Goal: Information Seeking & Learning: Learn about a topic

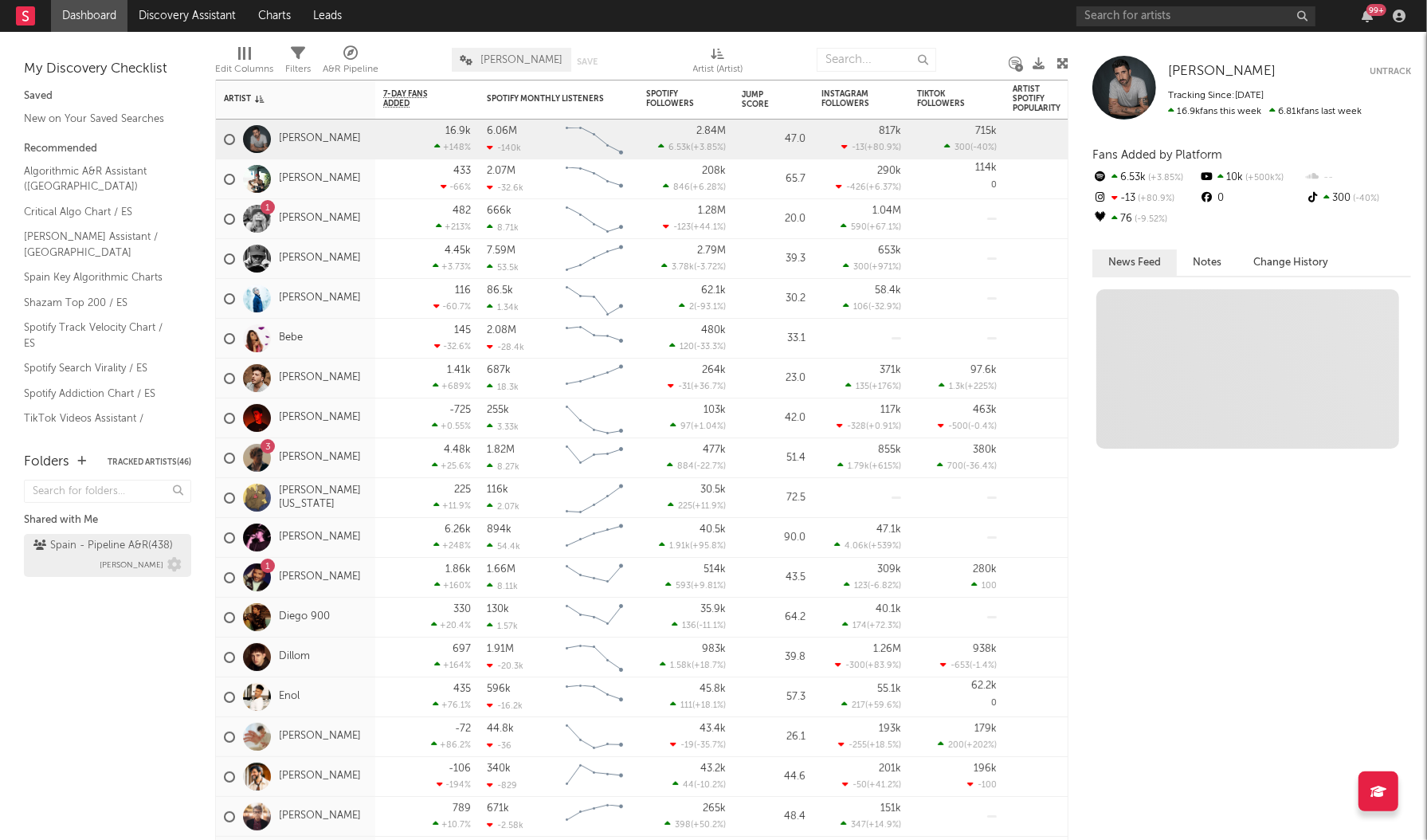
click at [78, 553] on div "Spain - Pipeline A&R ( 438 )" at bounding box center [103, 546] width 139 height 19
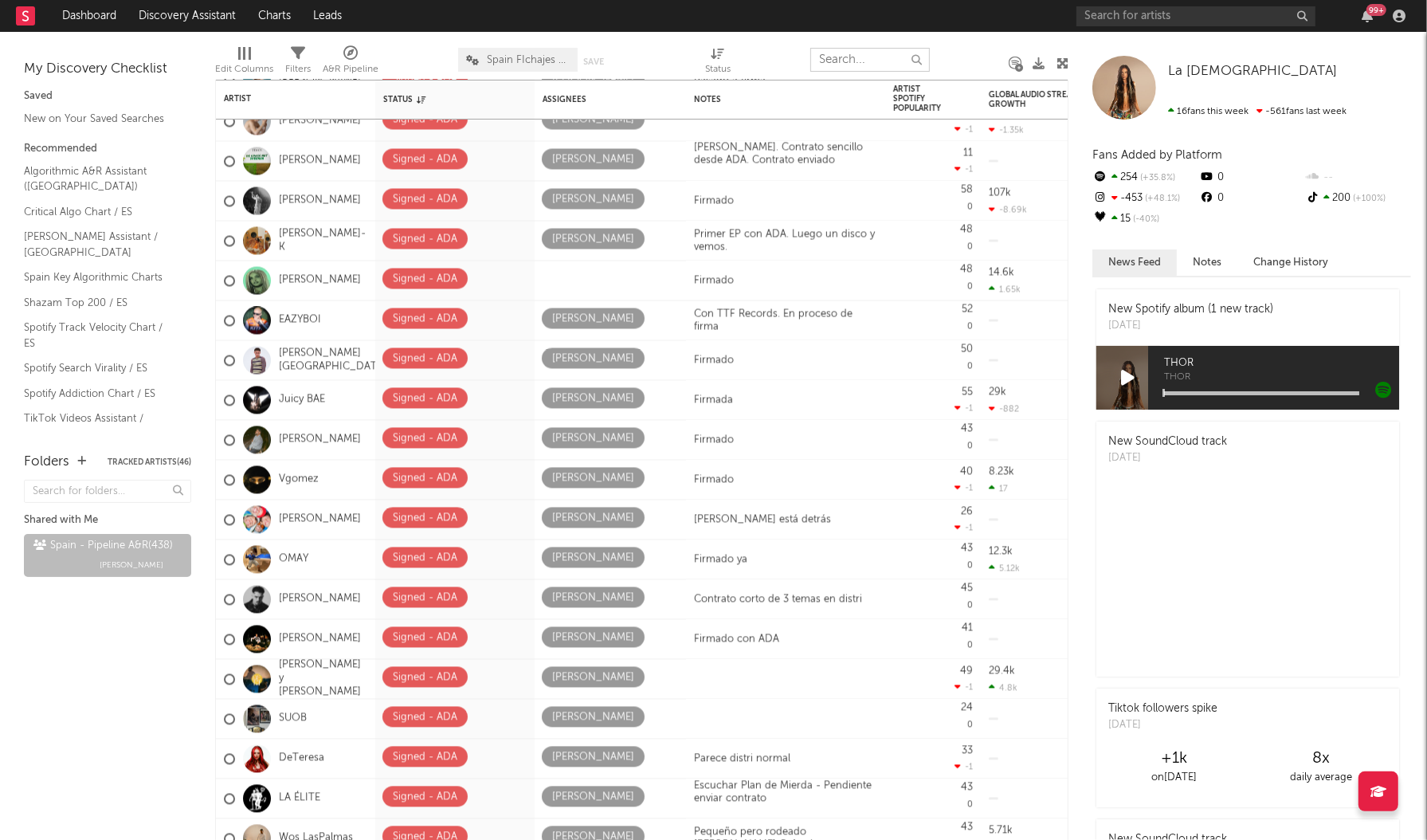
click at [850, 59] on input "text" at bounding box center [870, 59] width 120 height 24
type input "[PERSON_NAME]"
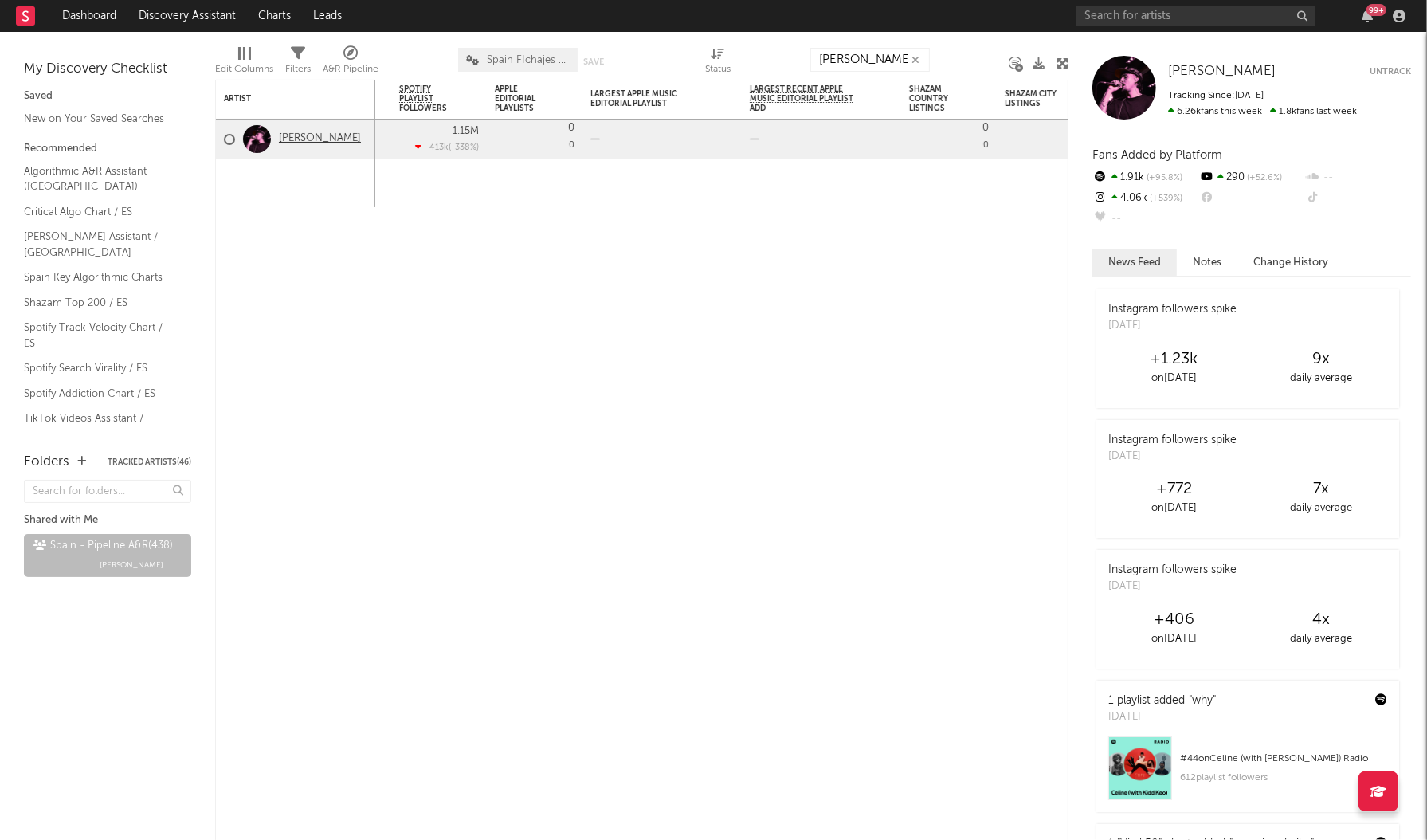
click at [308, 138] on link "[PERSON_NAME]" at bounding box center [319, 138] width 82 height 14
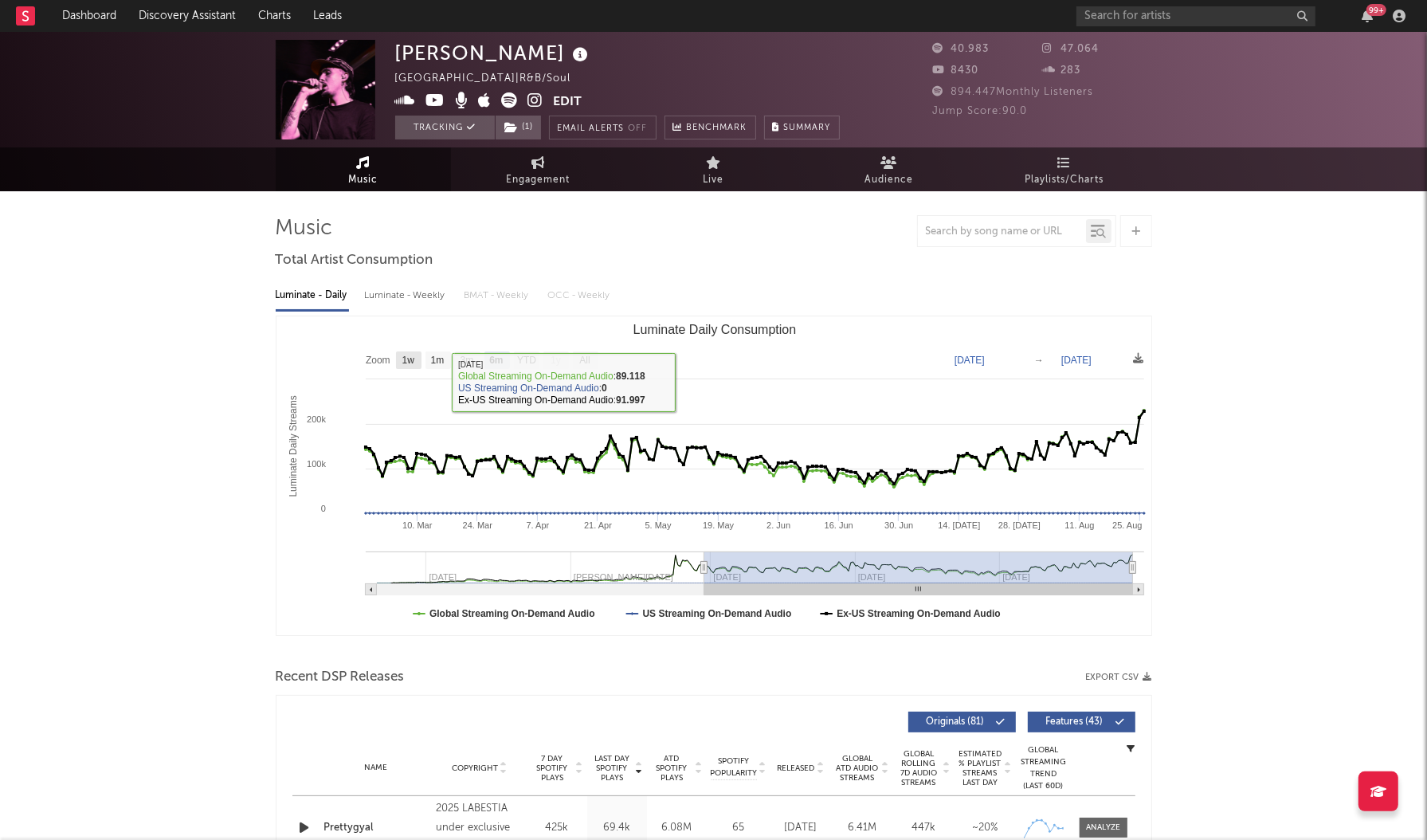
click at [409, 364] on text "1w" at bounding box center [409, 361] width 13 height 11
select select "1w"
type input "[DATE]"
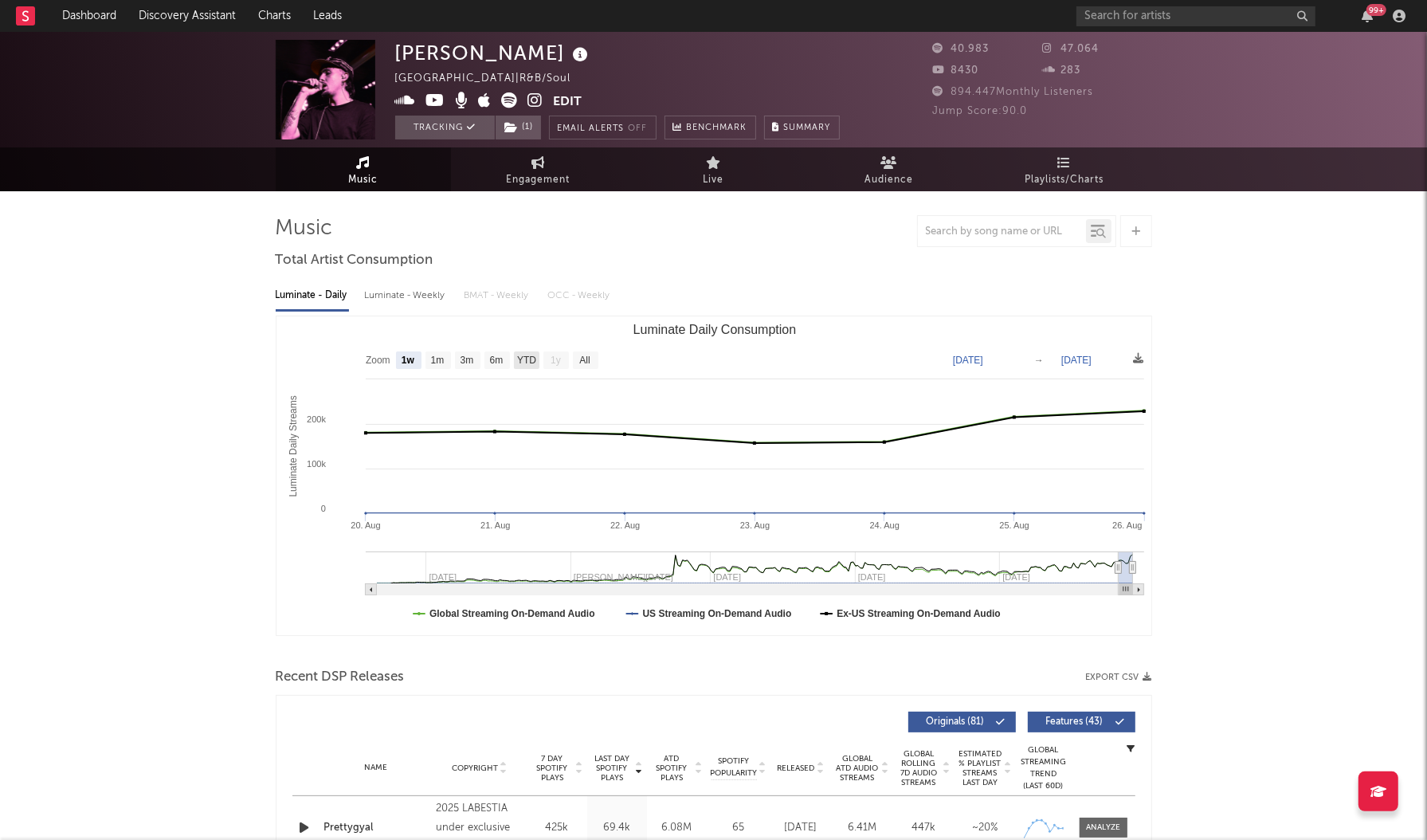
click at [526, 359] on text "YTD" at bounding box center [525, 361] width 19 height 11
select select "YTD"
type input "[DATE]"
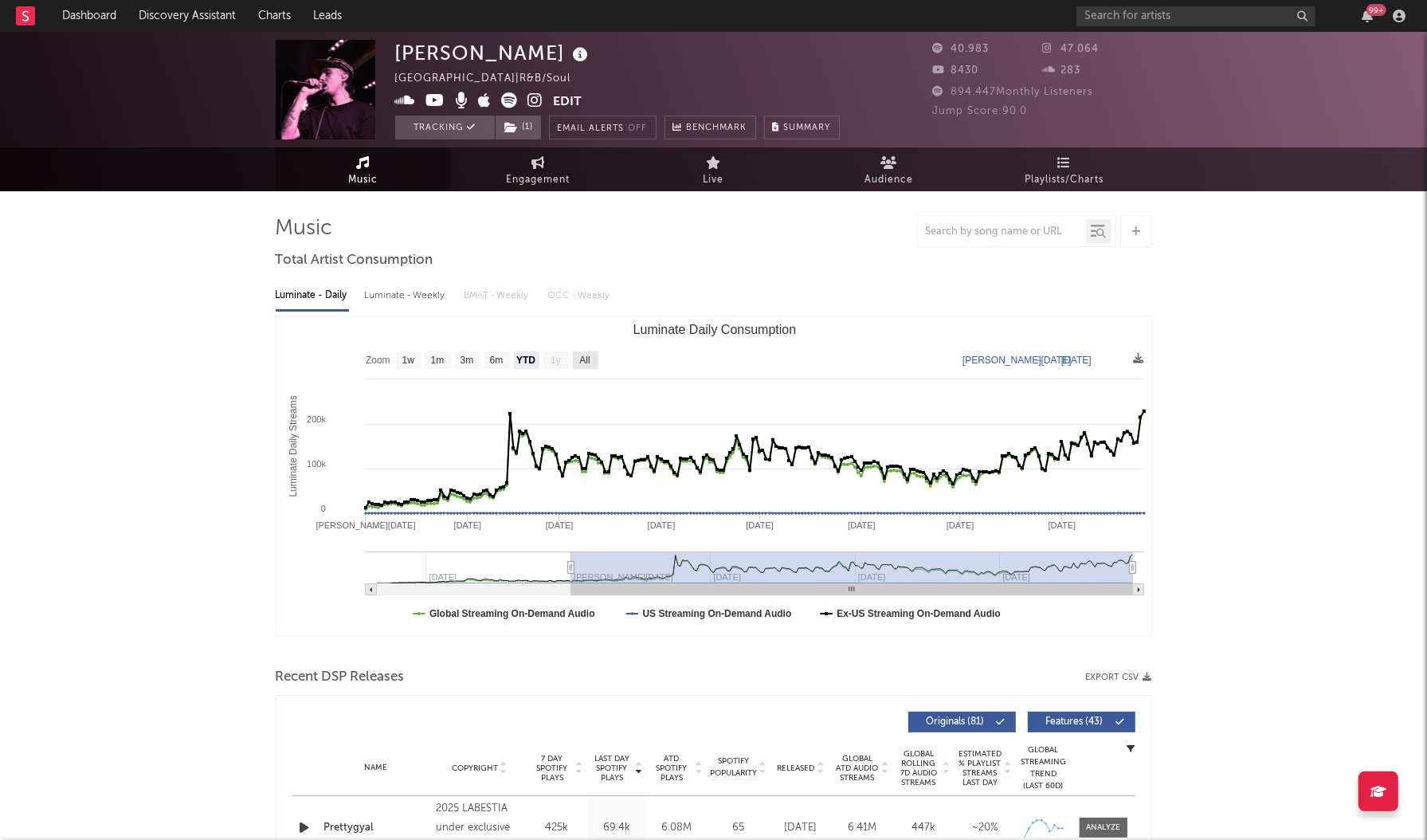
click at [590, 355] on text "All" at bounding box center [584, 361] width 10 height 11
select select "All"
type input "[DATE]"
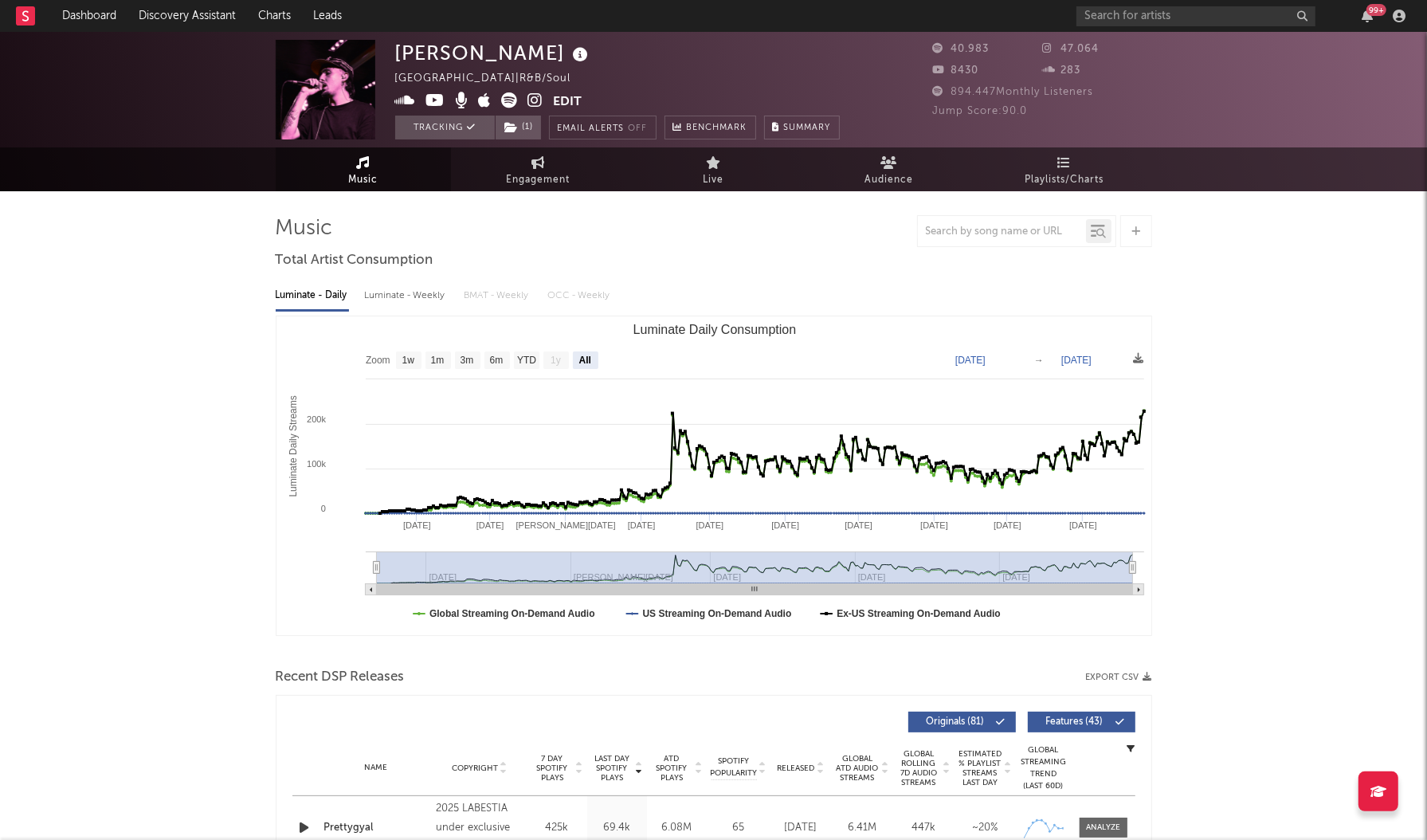
click at [482, 368] on rect "Luminate Daily Consumption" at bounding box center [714, 475] width 876 height 318
click at [514, 363] on rect "Luminate Daily Consumption" at bounding box center [526, 360] width 25 height 18
select select "YTD"
type input "[DATE]"
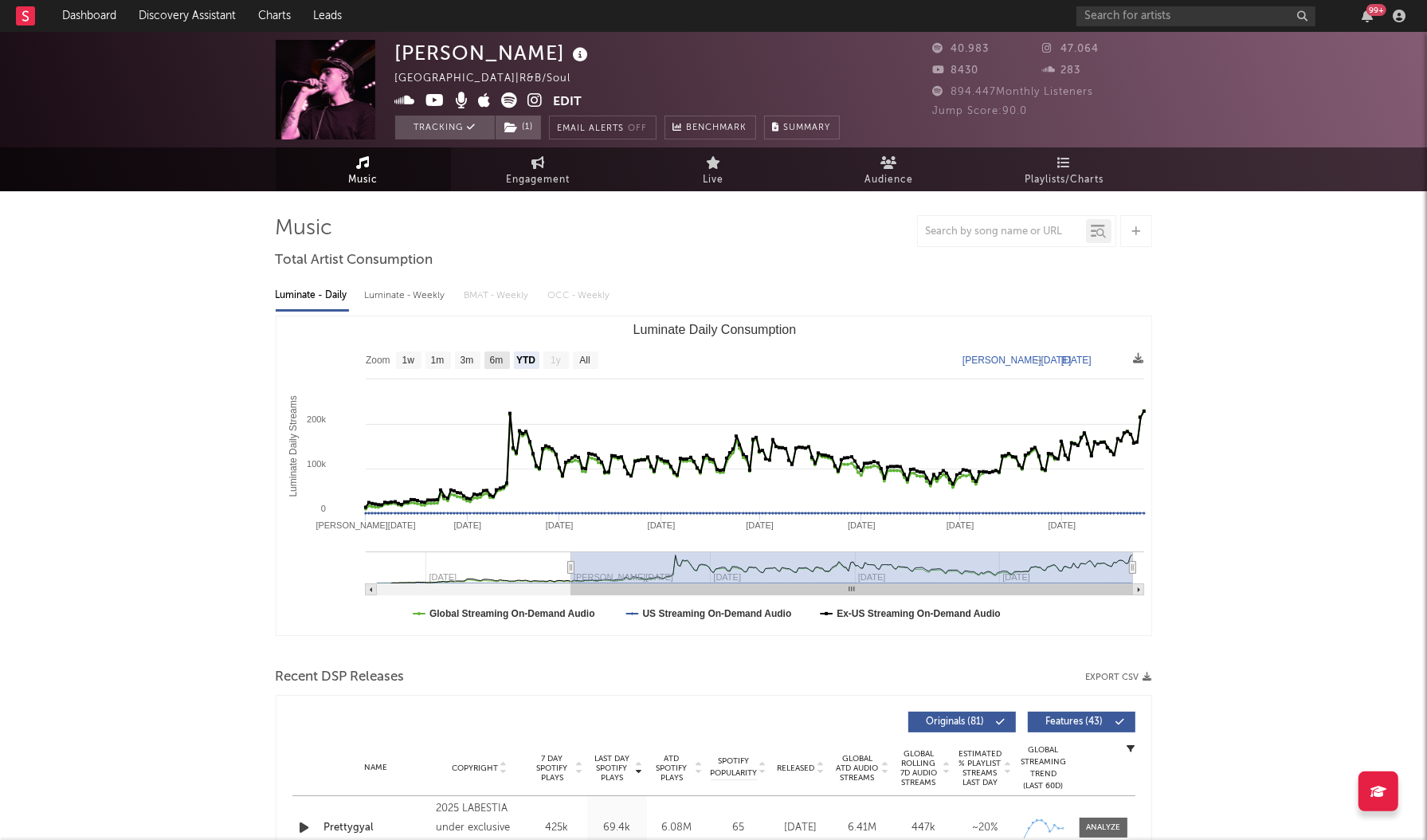
click at [491, 363] on text "6m" at bounding box center [496, 361] width 14 height 11
select select "6m"
type input "[DATE]"
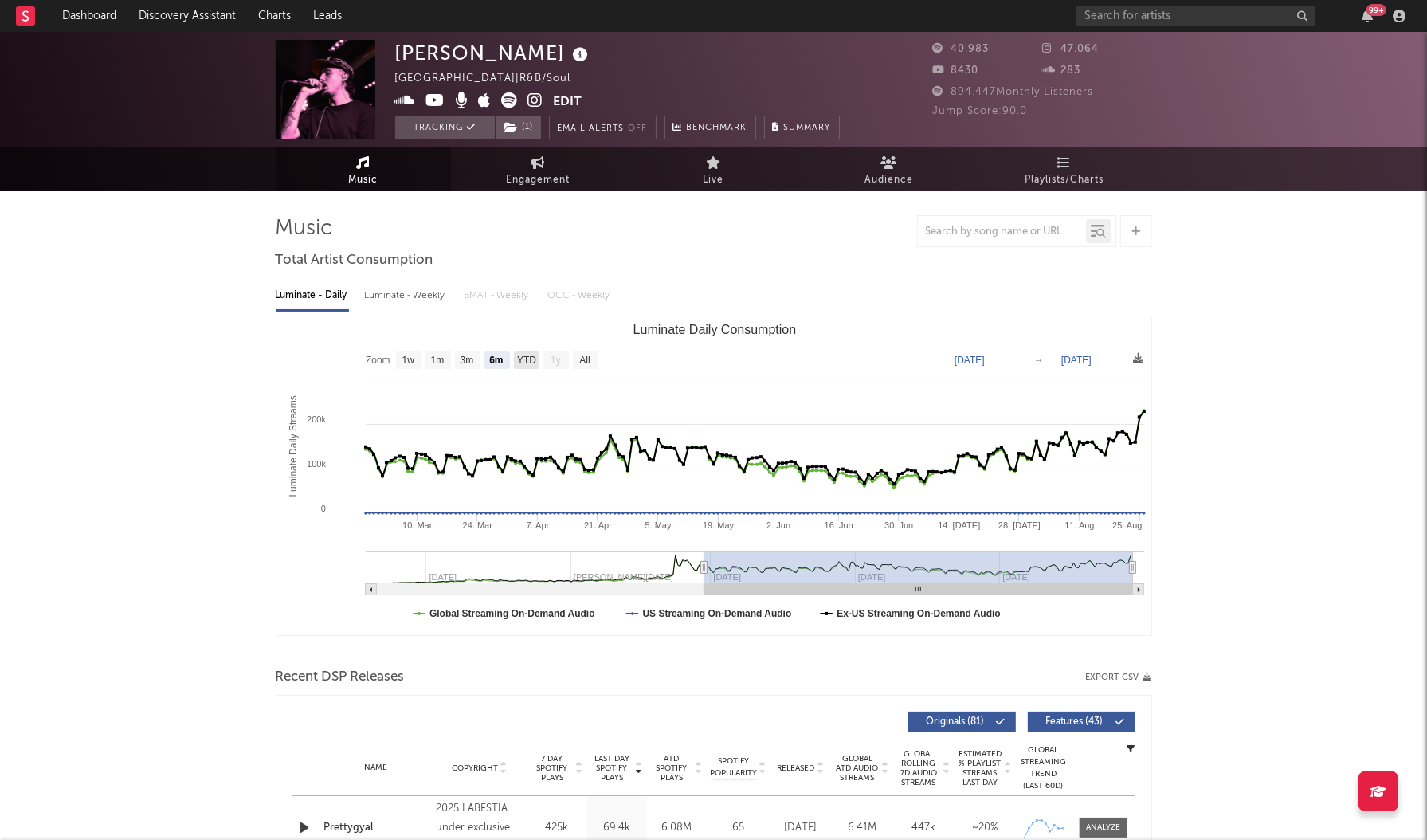
click at [526, 363] on text "YTD" at bounding box center [525, 361] width 19 height 11
select select "YTD"
type input "[DATE]"
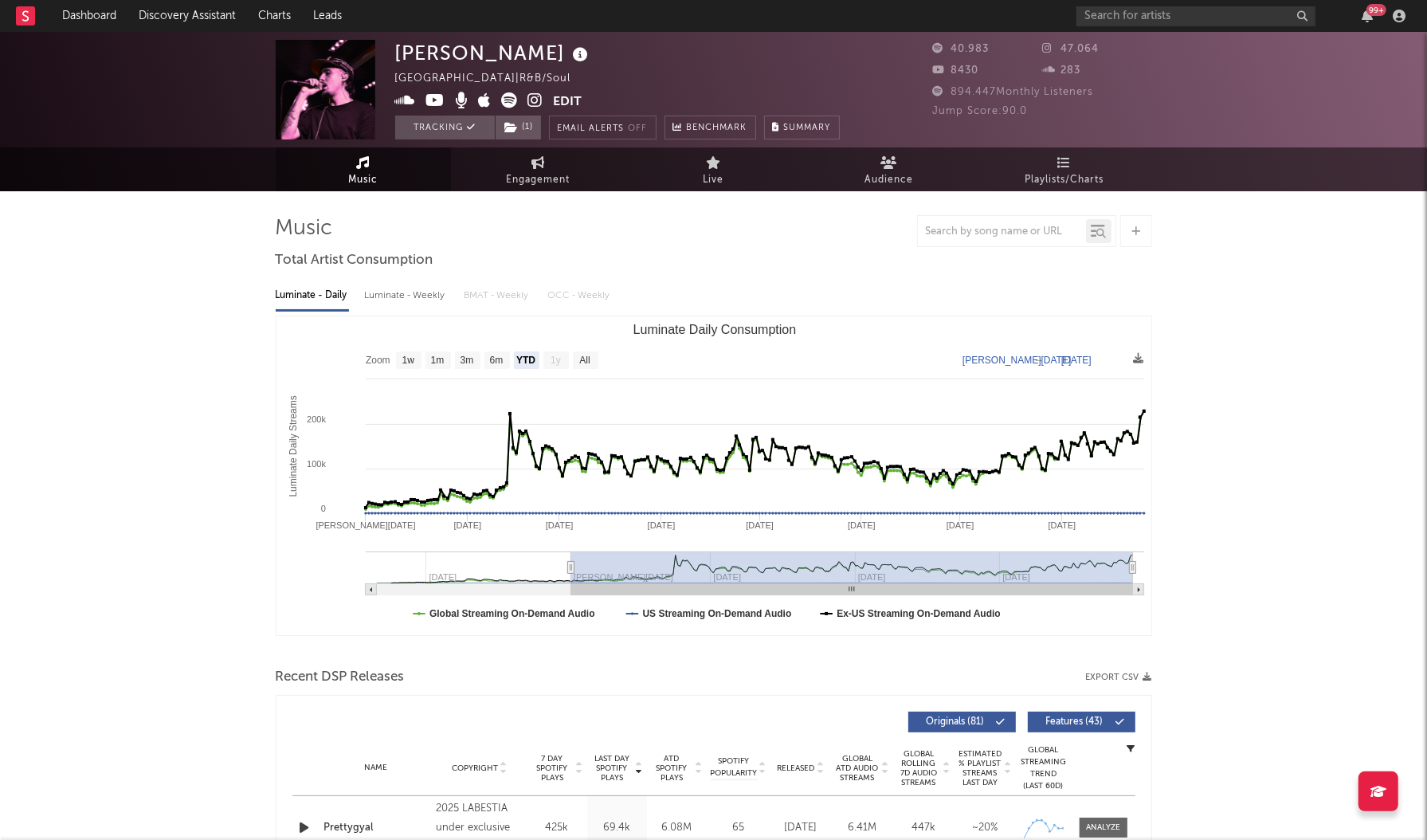
click at [564, 363] on rect "Luminate Daily Consumption" at bounding box center [555, 360] width 25 height 18
click at [589, 363] on text "All" at bounding box center [584, 361] width 10 height 11
select select "All"
type input "[DATE]"
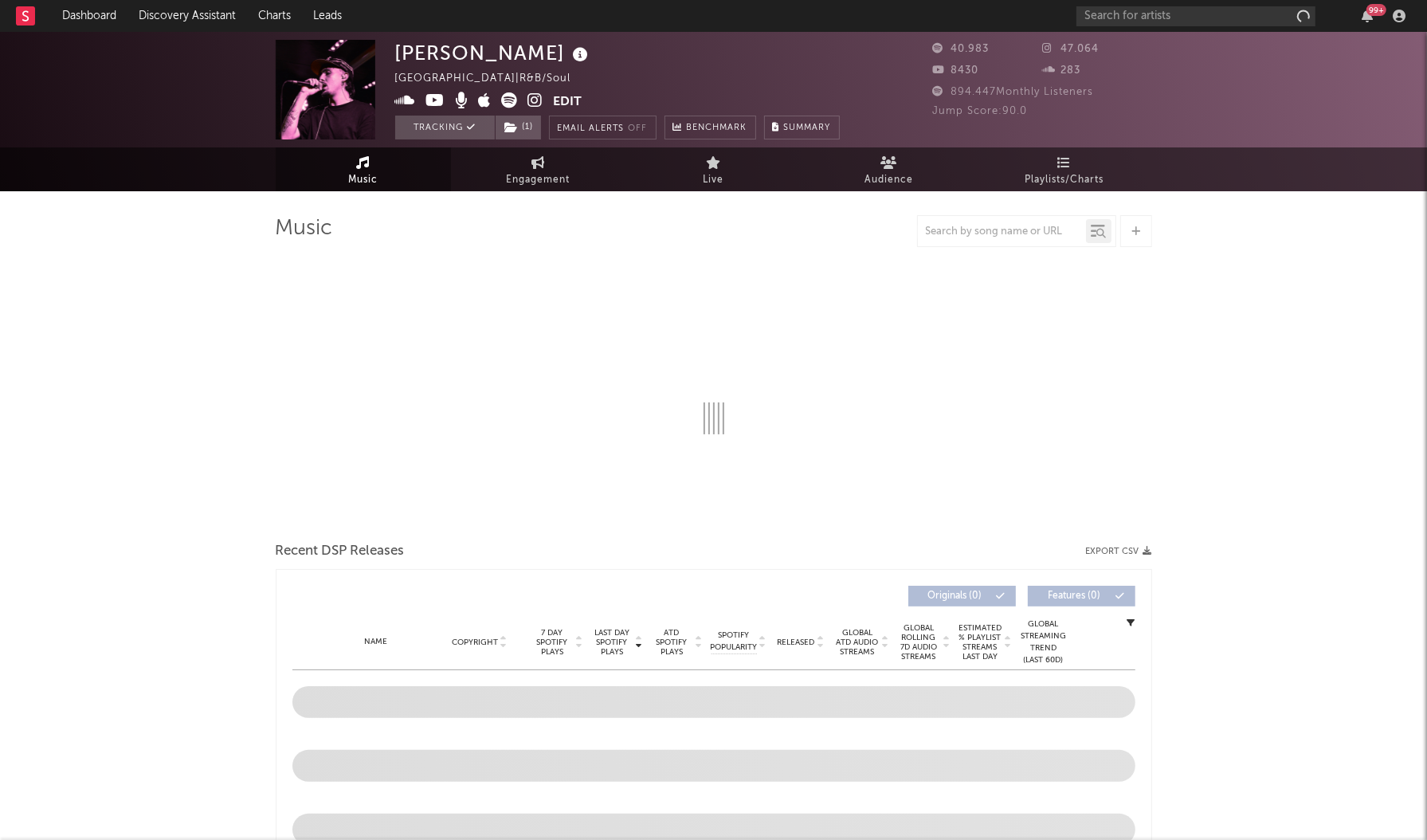
select select "6m"
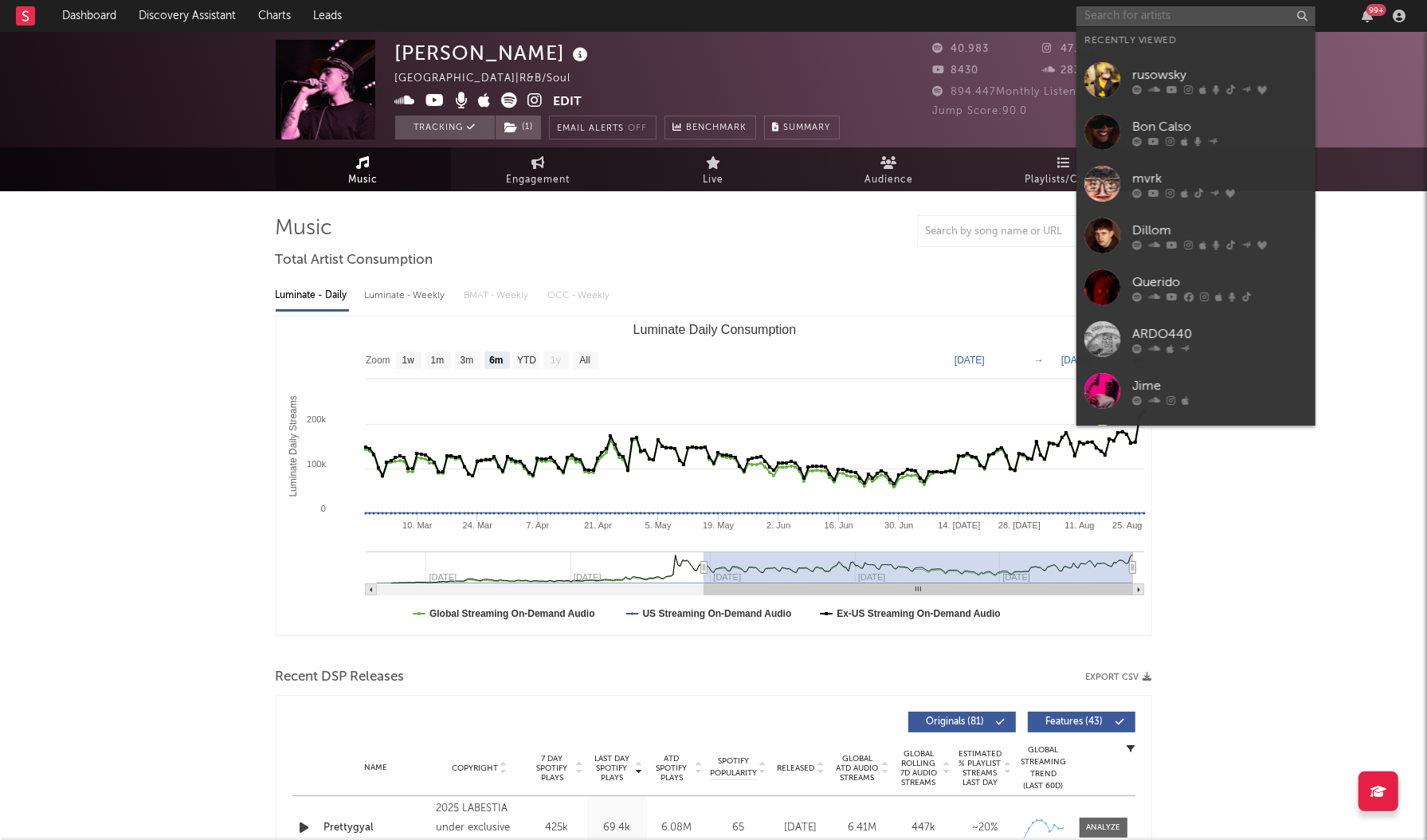
click at [1125, 13] on input "text" at bounding box center [1196, 16] width 239 height 19
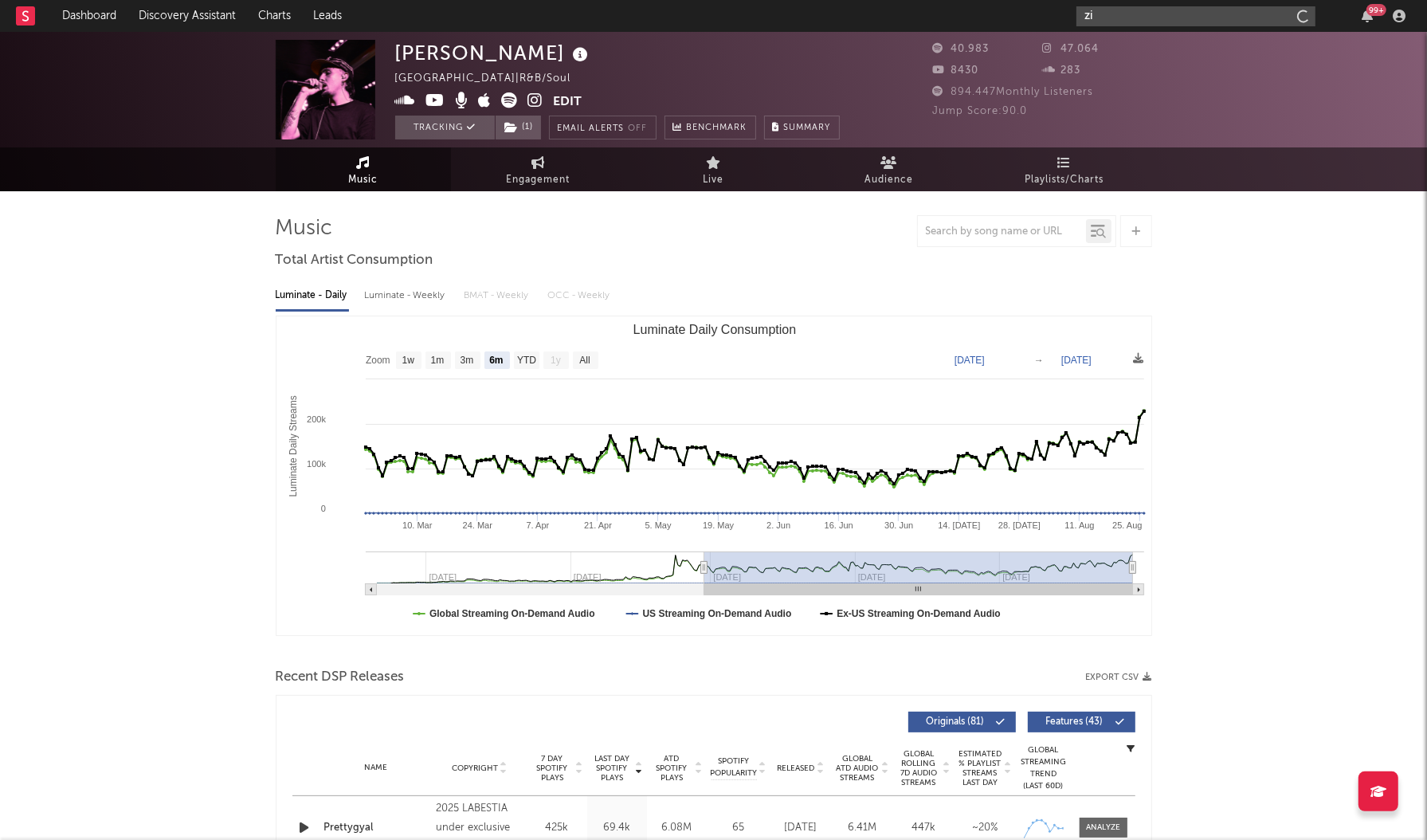
type input "z"
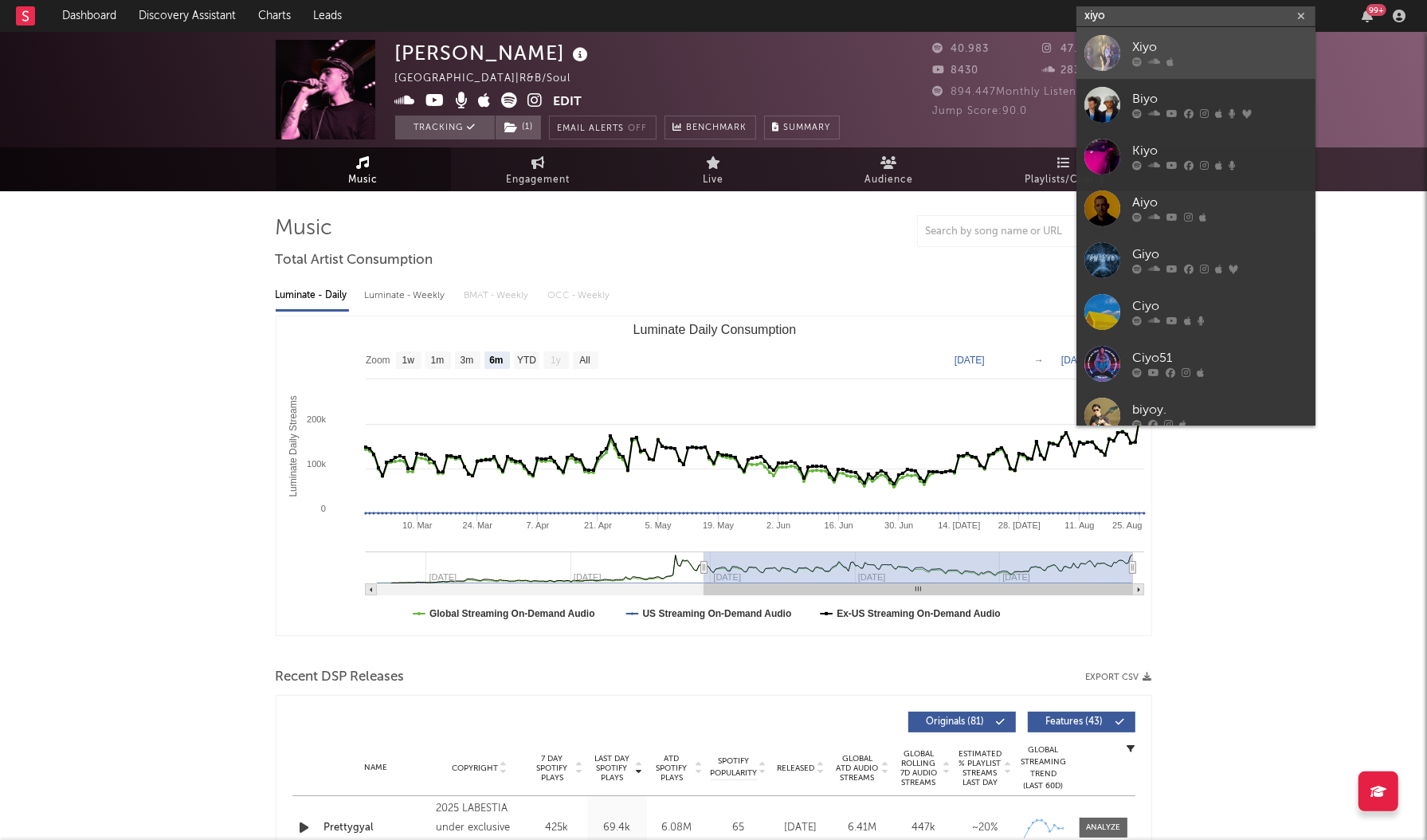
type input "xiyo"
click at [1106, 52] on div at bounding box center [1102, 53] width 36 height 36
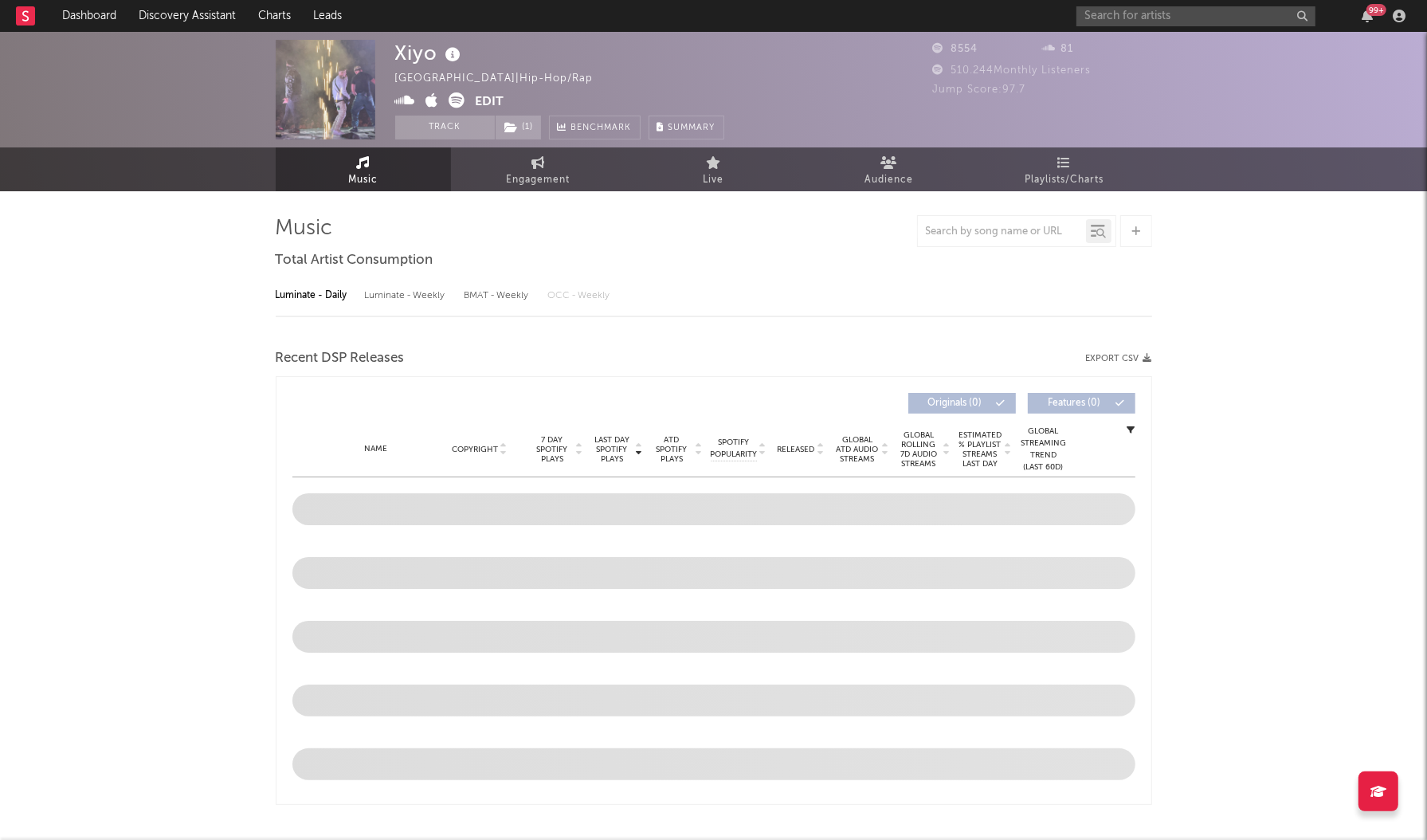
select select "6m"
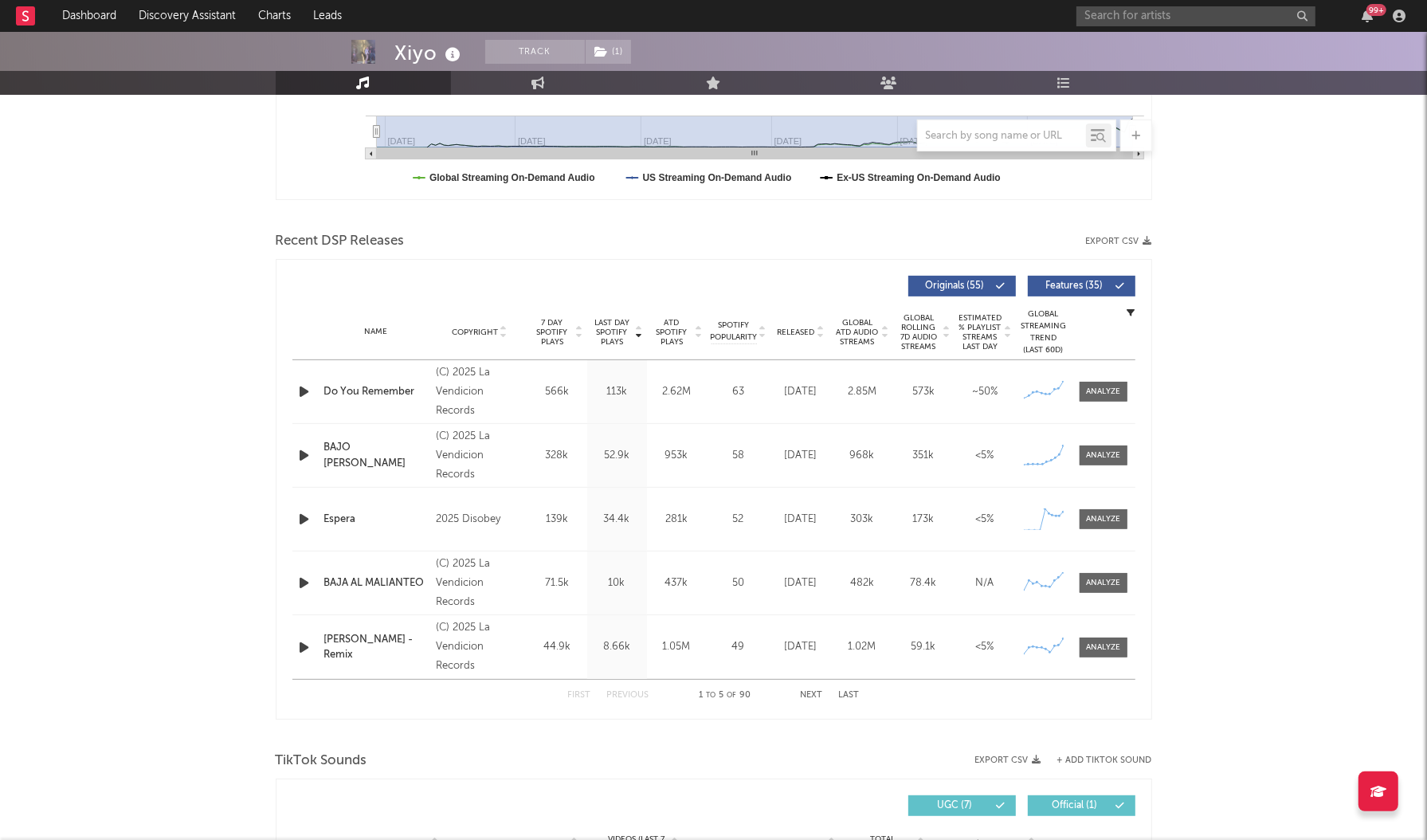
scroll to position [436, 0]
click at [340, 517] on div "Espera" at bounding box center [376, 518] width 104 height 16
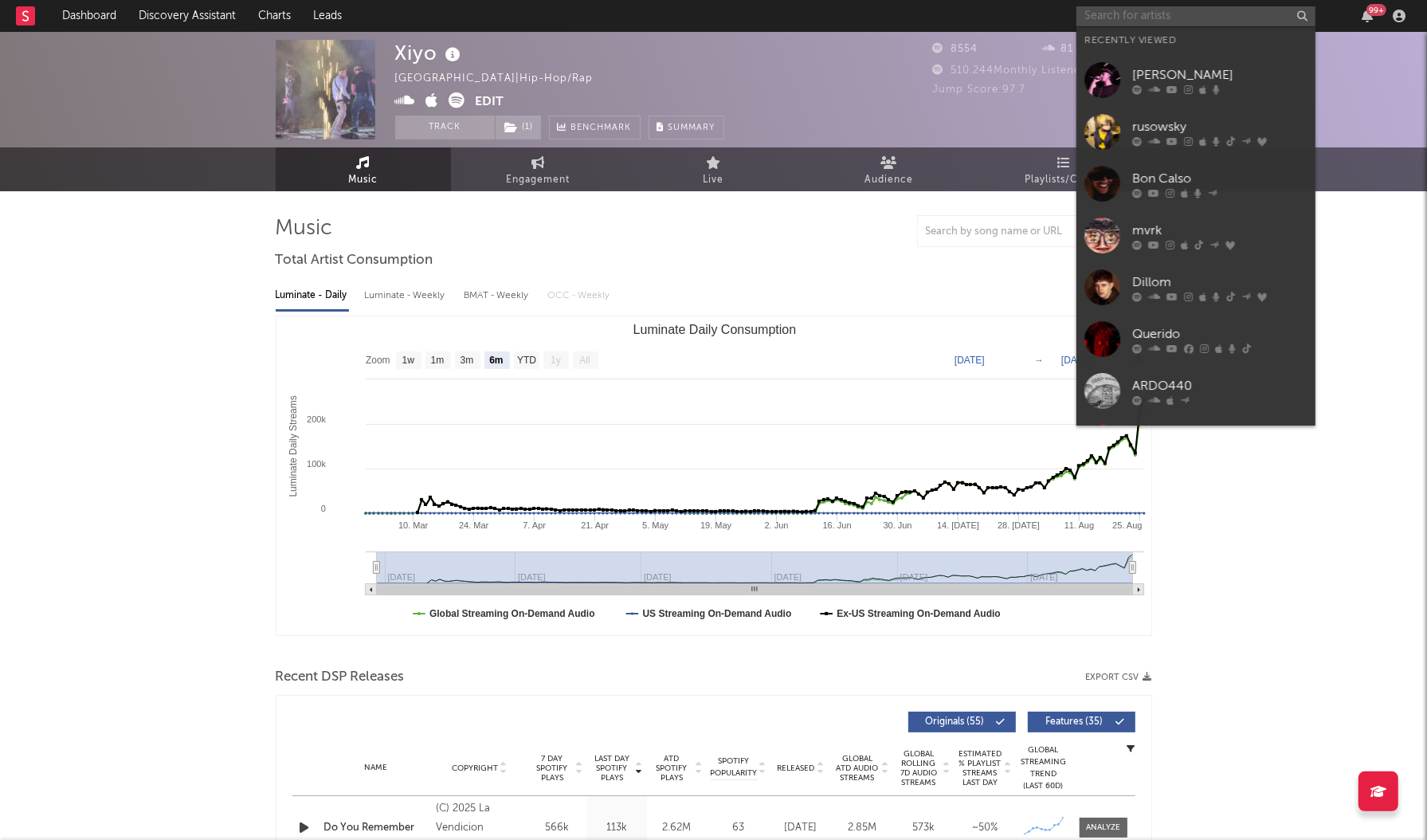
click at [1176, 8] on input "text" at bounding box center [1196, 16] width 239 height 19
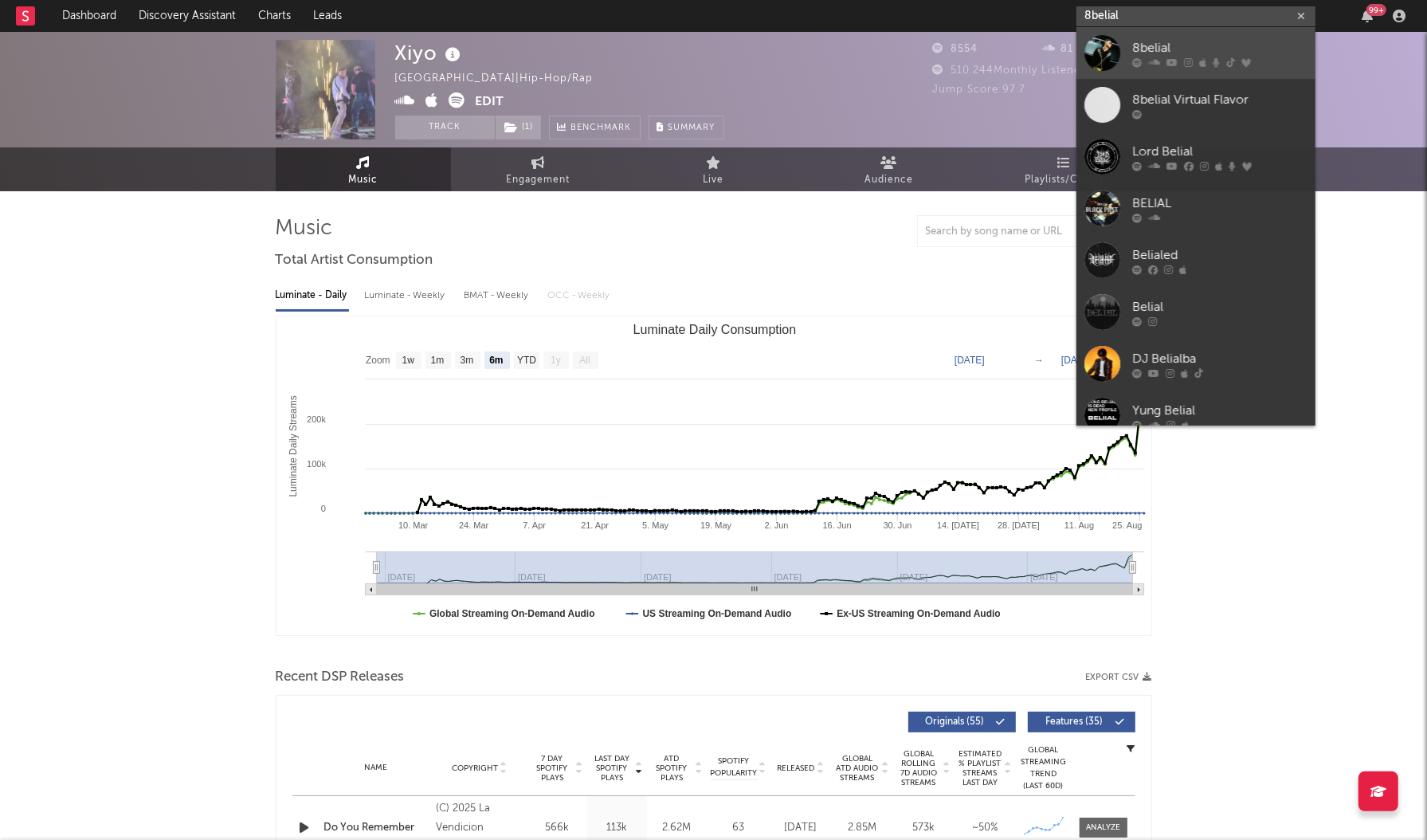
type input "8belial"
click at [1152, 45] on div "8belial" at bounding box center [1220, 47] width 175 height 19
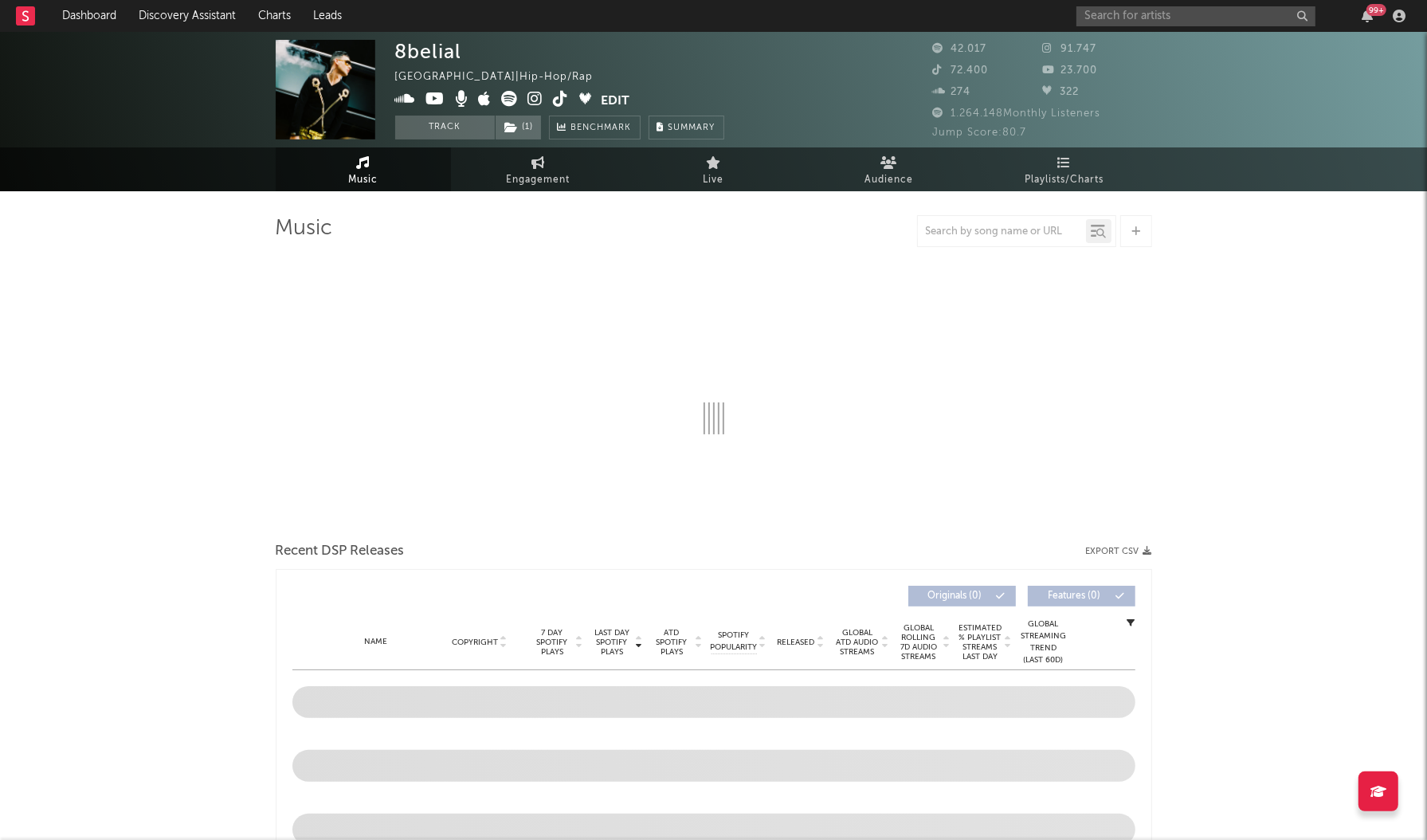
select select "6m"
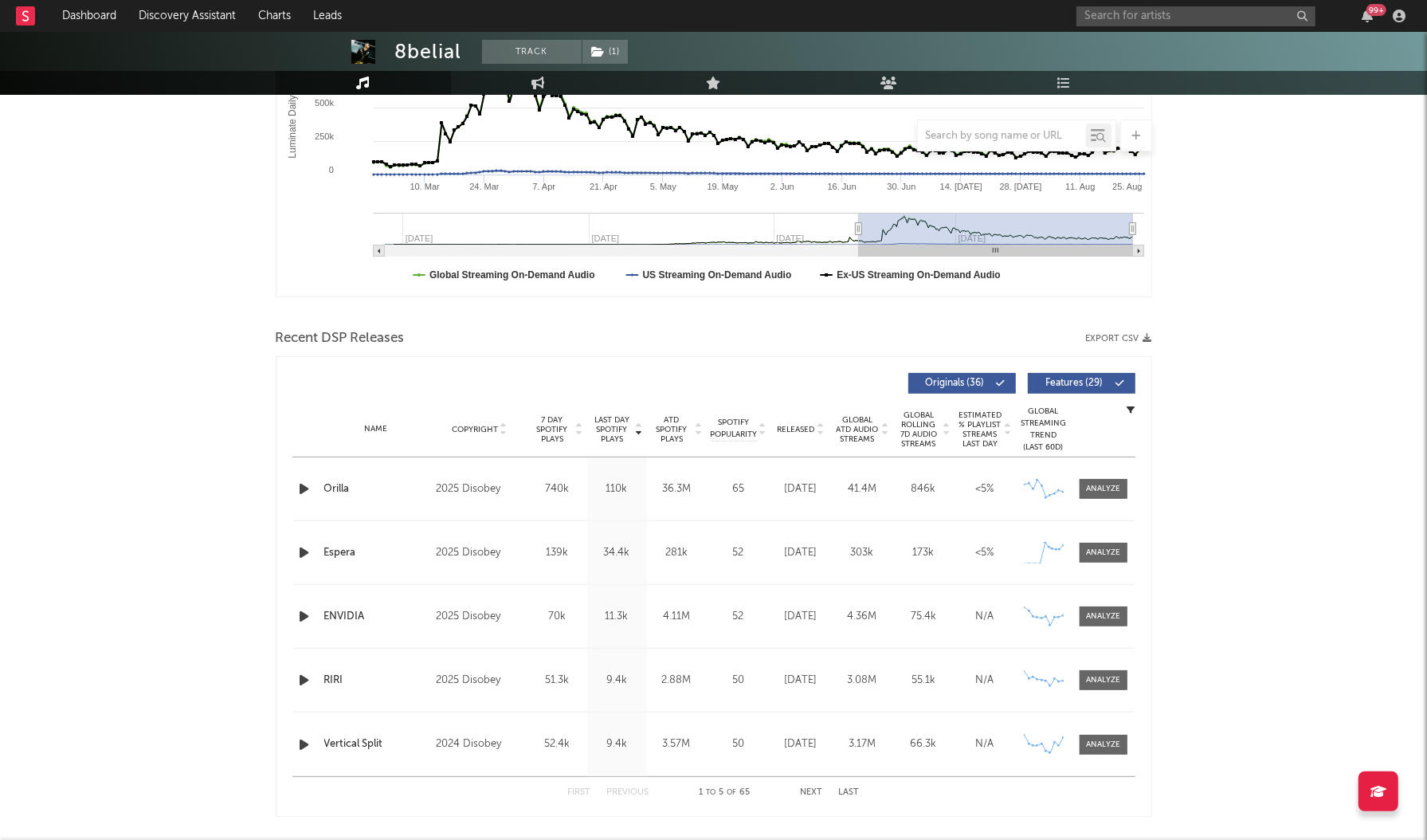
scroll to position [337, 0]
click at [610, 430] on span "Last Day Spotify Plays" at bounding box center [612, 431] width 42 height 29
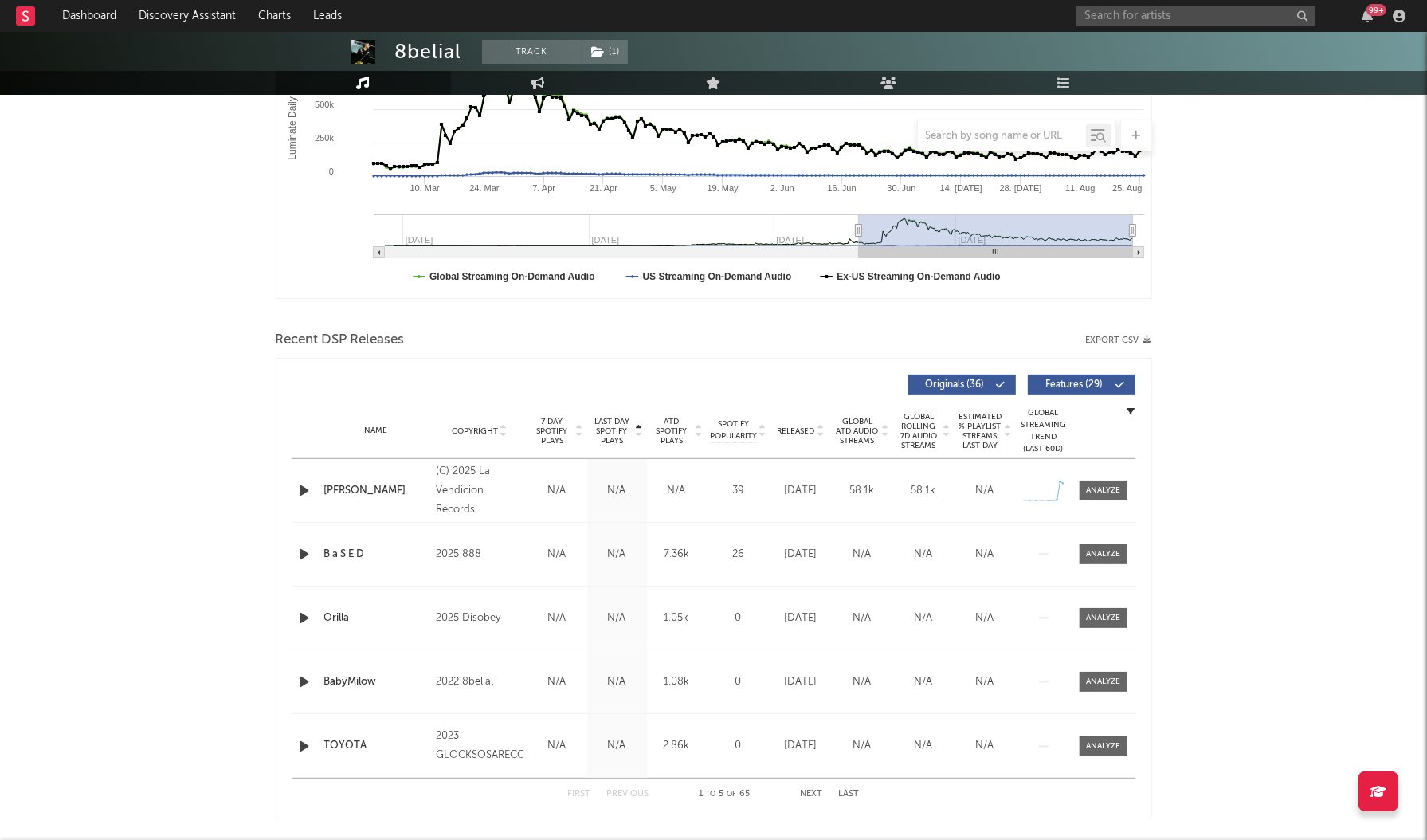
click at [610, 430] on span "Last Day Spotify Plays" at bounding box center [612, 431] width 42 height 29
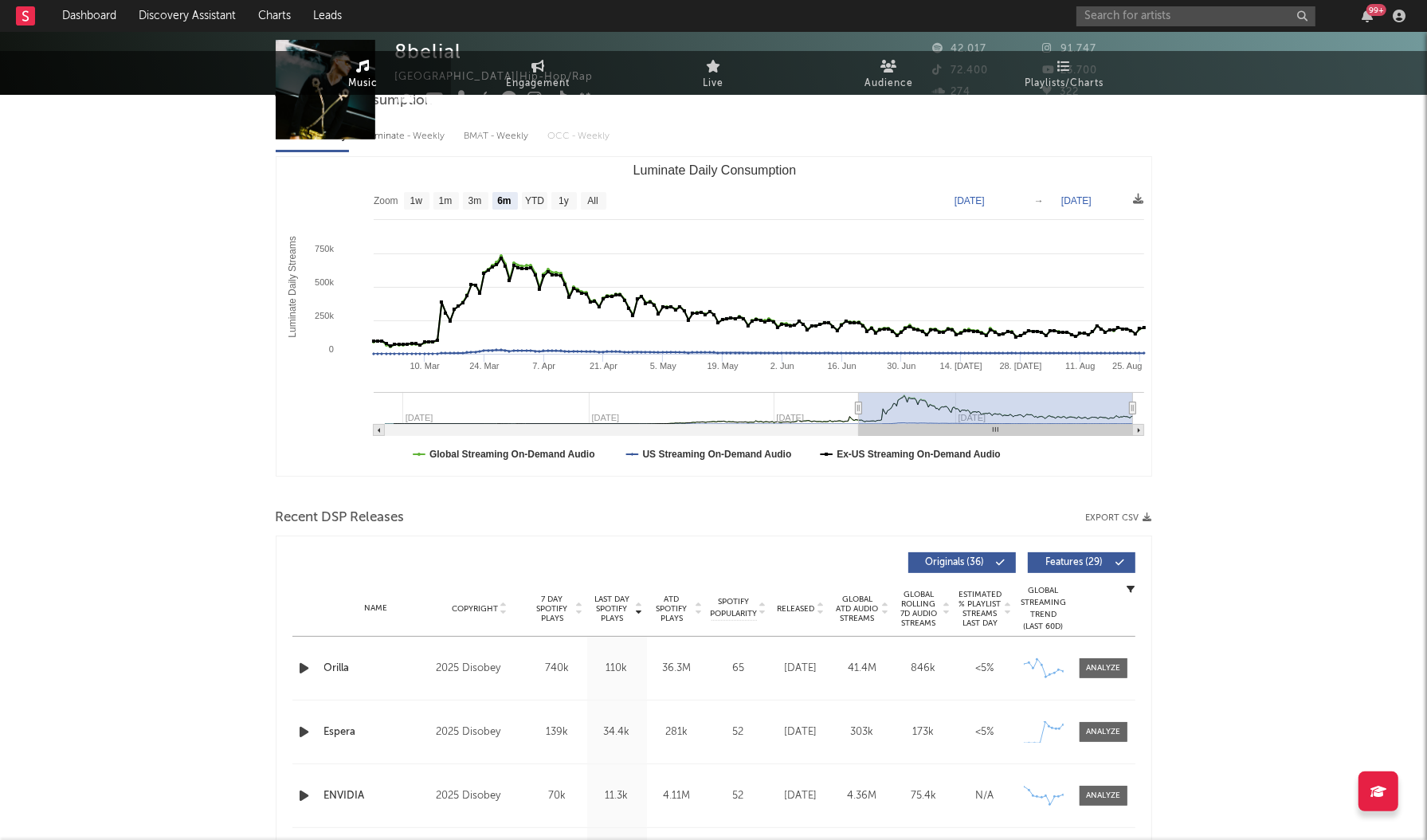
scroll to position [0, 0]
